Goal: Information Seeking & Learning: Find specific fact

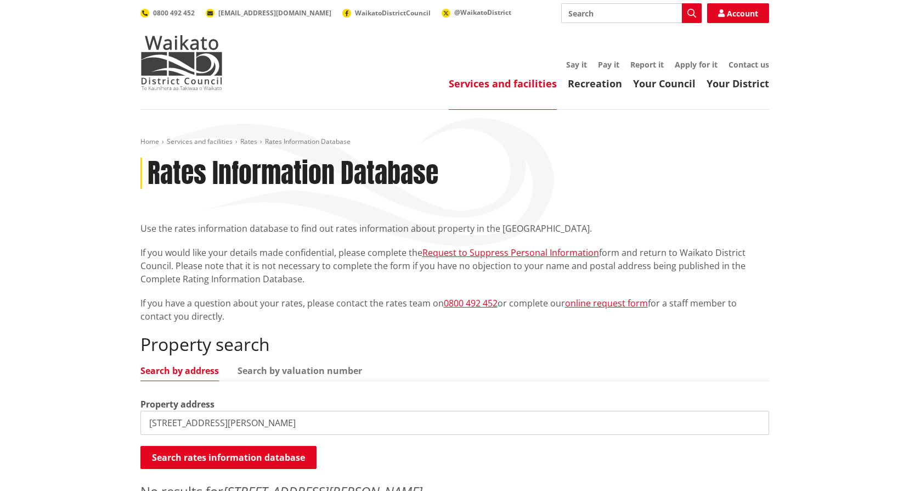
click at [246, 434] on input "[STREET_ADDRESS][PERSON_NAME]" at bounding box center [454, 422] width 629 height 24
click at [757, 423] on input "[STREET_ADDRESS][PERSON_NAME]" at bounding box center [454, 422] width 629 height 24
type input "[STREET_ADDRESS][PERSON_NAME]"
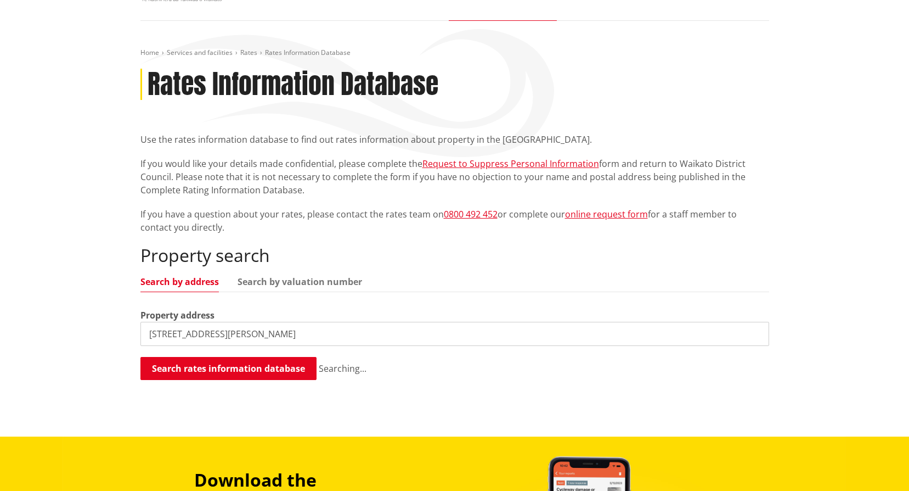
scroll to position [110, 0]
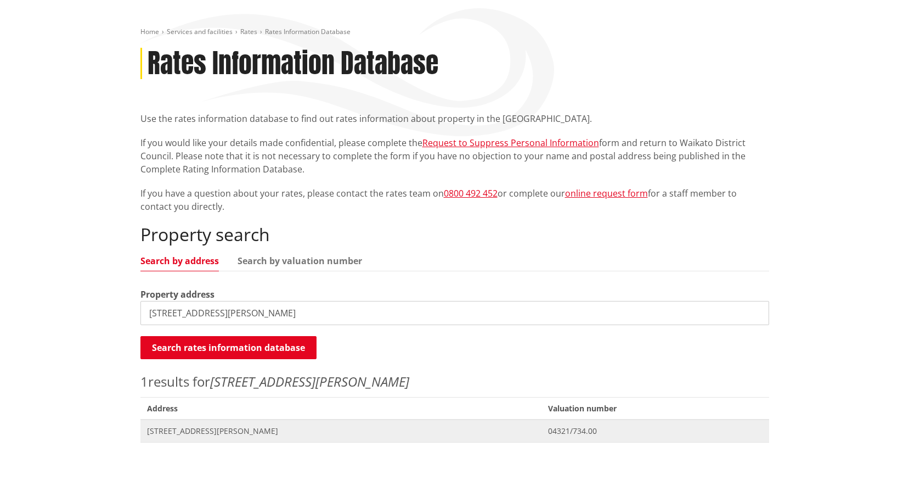
click at [192, 429] on span "[STREET_ADDRESS][PERSON_NAME]" at bounding box center [341, 430] width 388 height 11
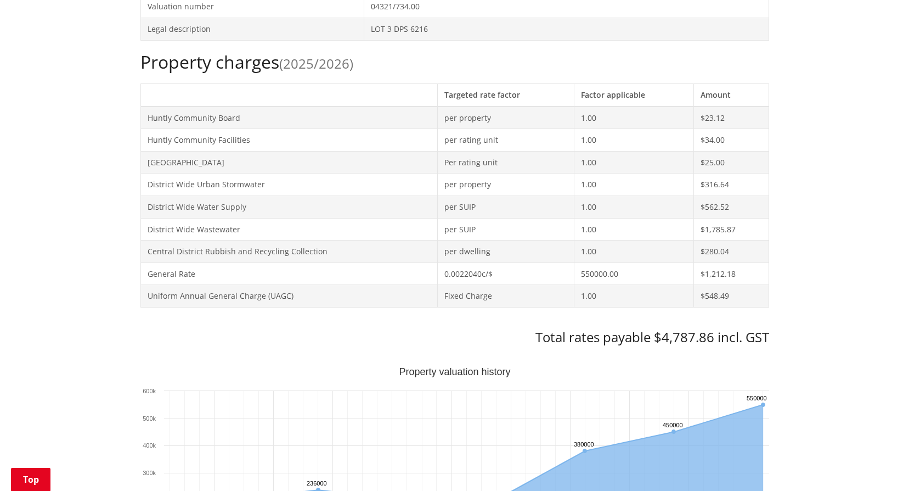
scroll to position [439, 0]
